Goal: Information Seeking & Learning: Learn about a topic

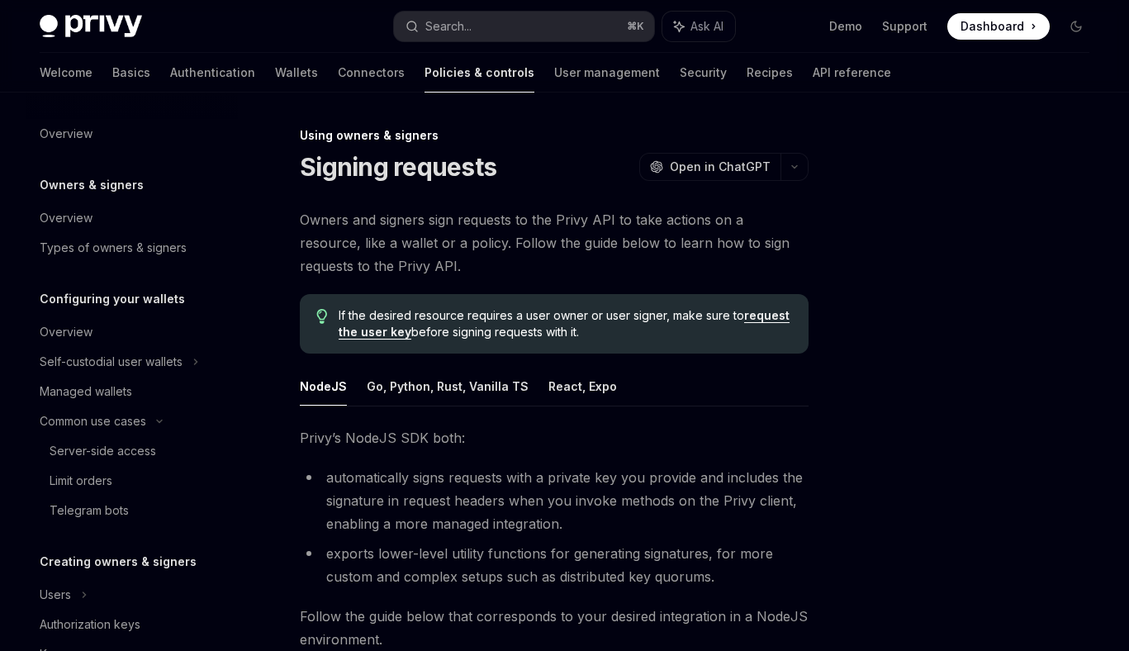
scroll to position [601, 0]
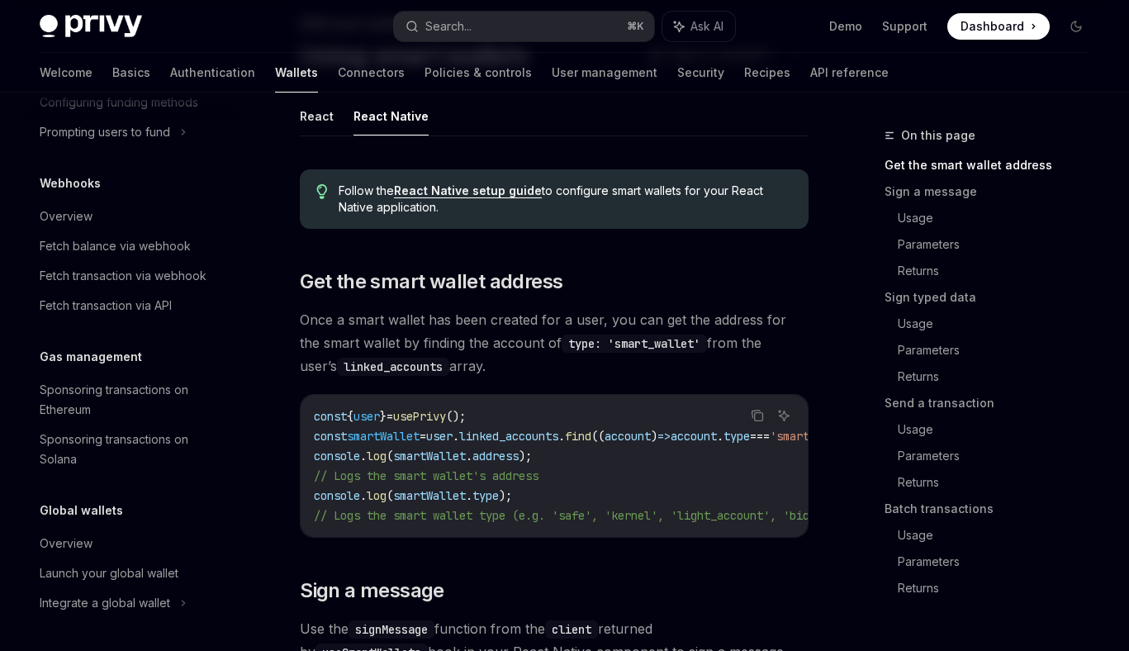
scroll to position [867, 0]
click at [498, 27] on button "Search... ⌘ K" at bounding box center [524, 27] width 260 height 30
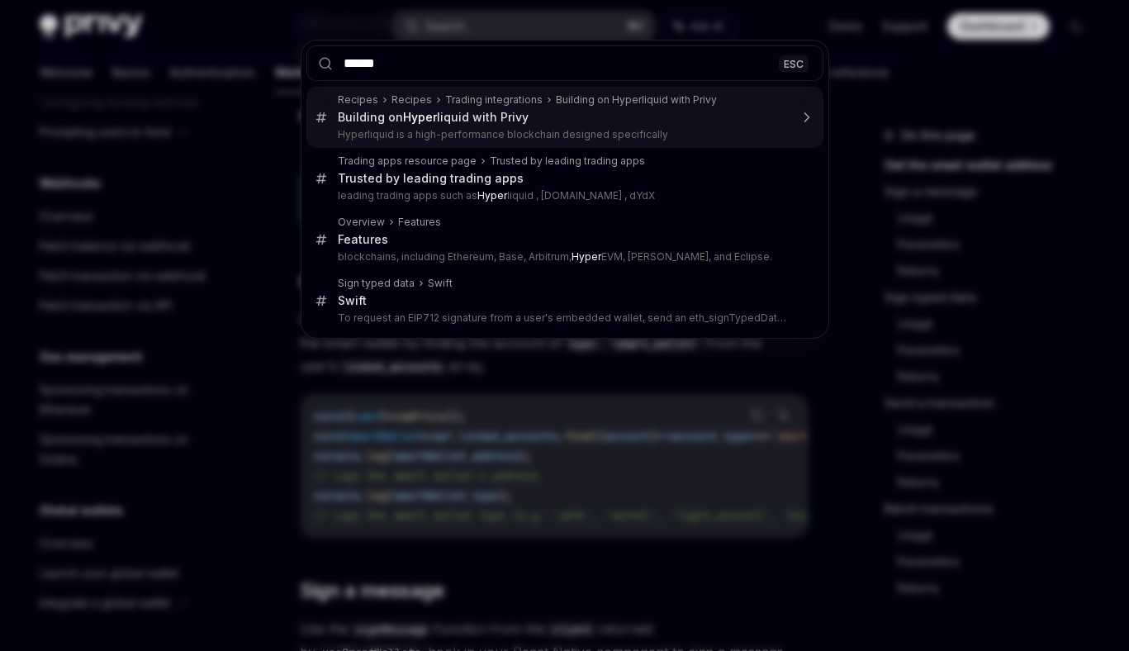
type input "*******"
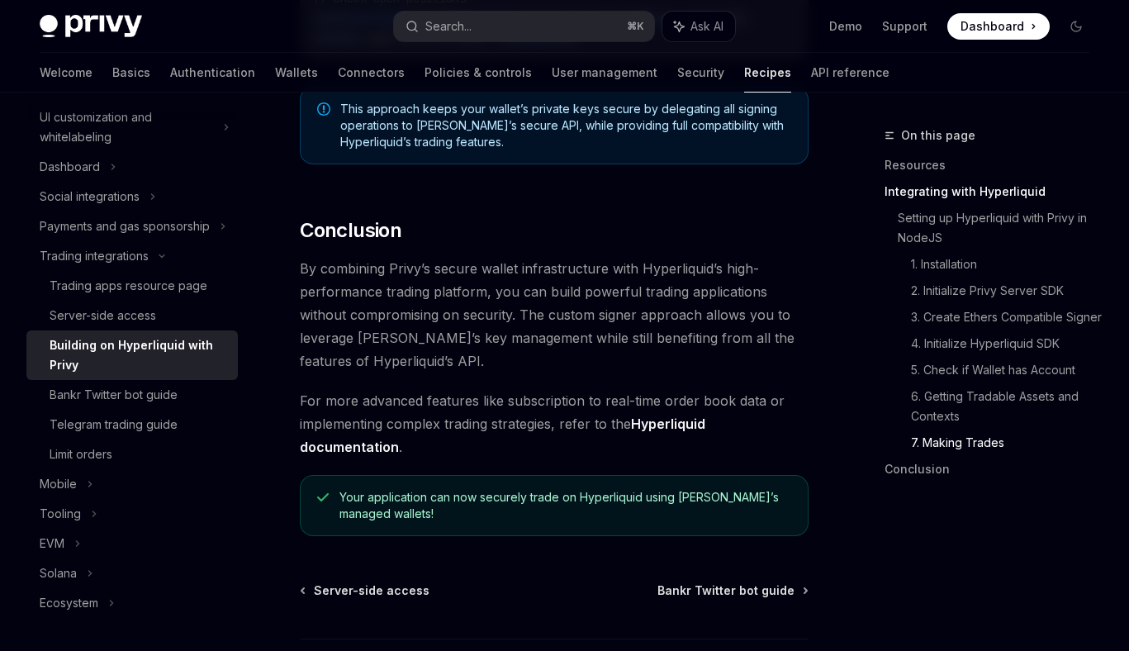
scroll to position [3499, 0]
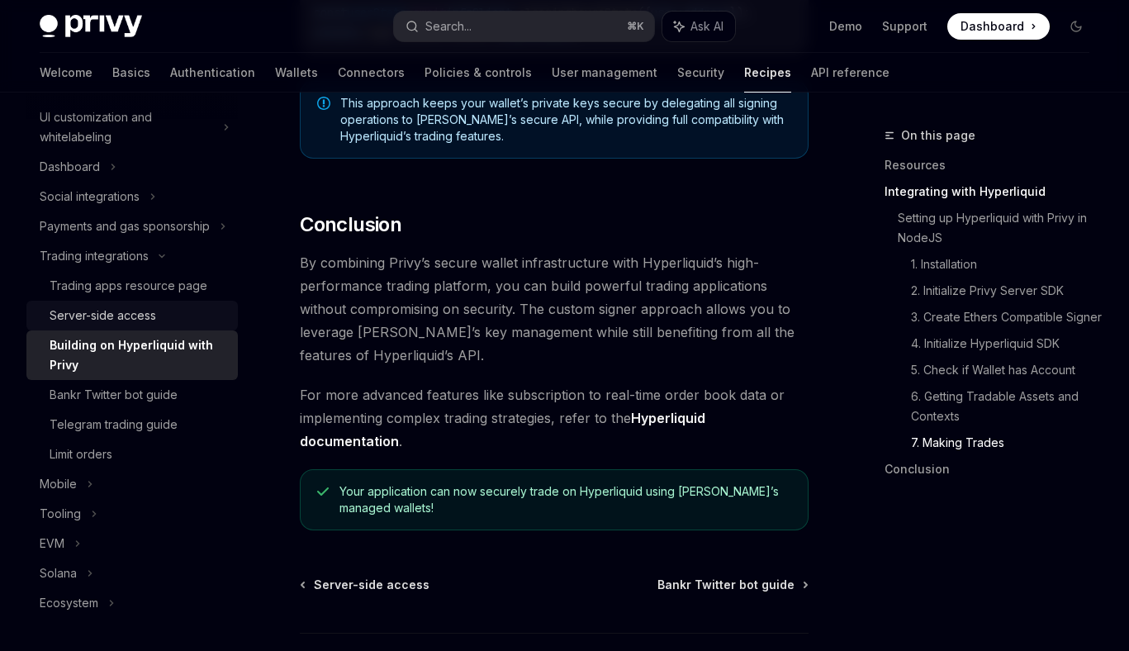
click at [134, 316] on div "Server-side access" at bounding box center [103, 316] width 107 height 20
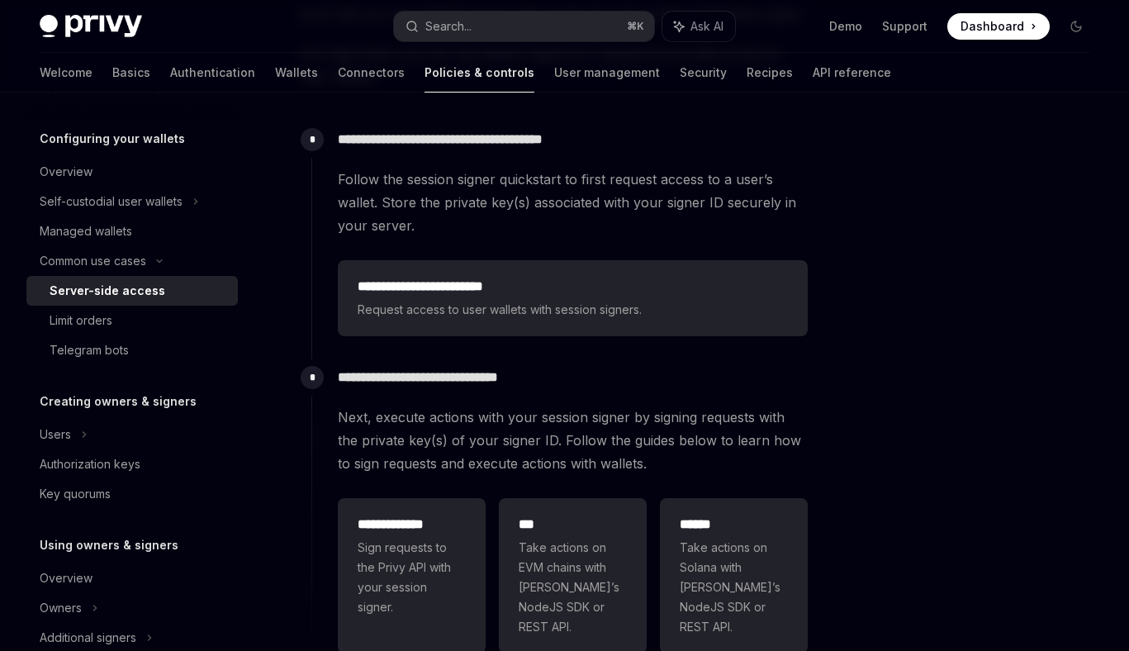
scroll to position [372, 0]
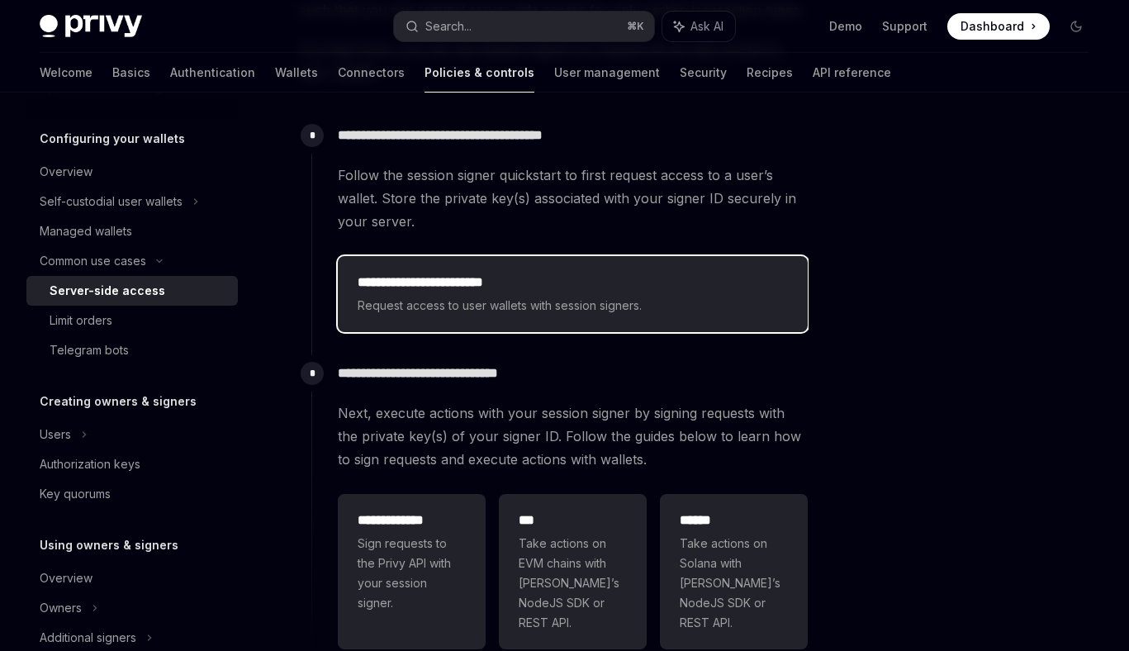
click at [417, 291] on h2 "**********" at bounding box center [573, 283] width 430 height 20
type textarea "*"
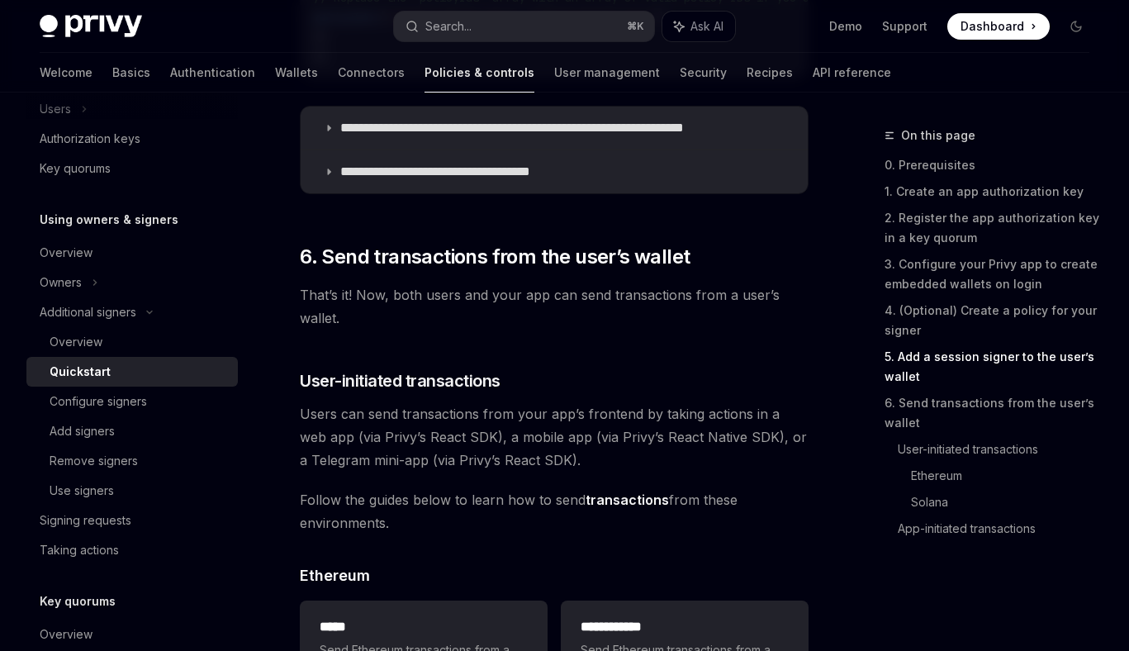
scroll to position [3385, 0]
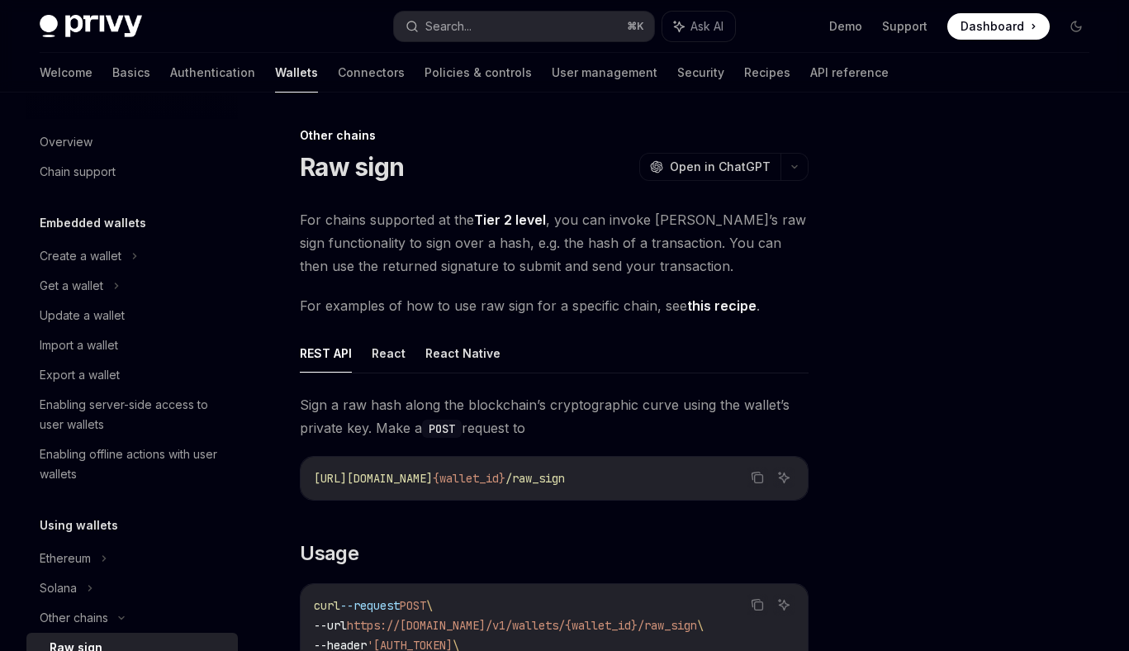
scroll to position [306, 0]
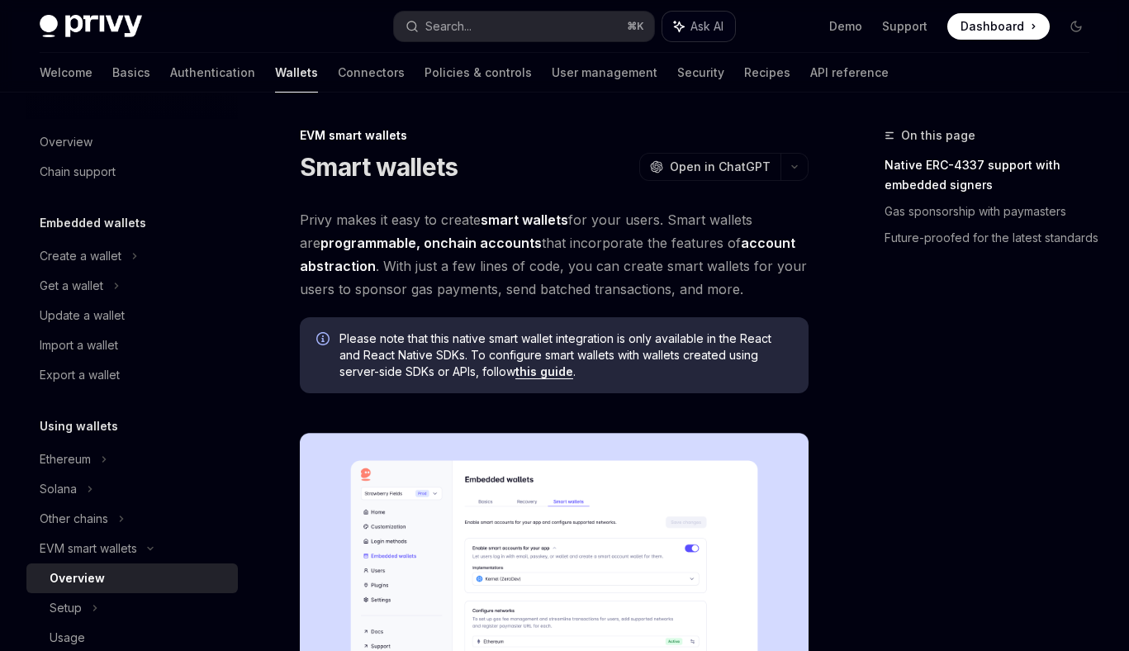
scroll to position [207, 0]
